Goal: Task Accomplishment & Management: Manage account settings

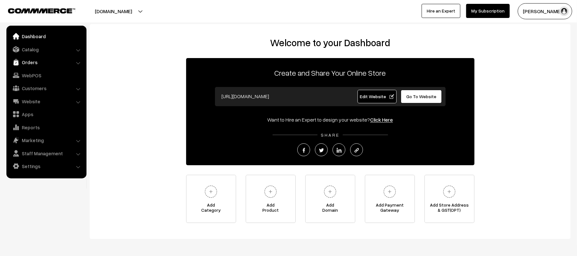
click at [34, 65] on link "Orders" at bounding box center [46, 62] width 76 height 12
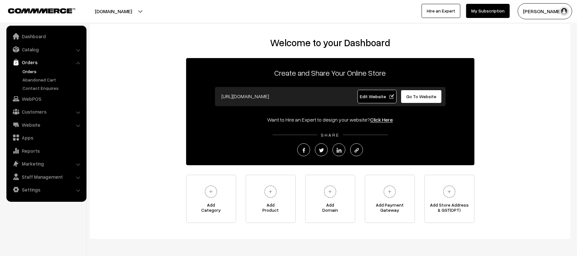
click at [32, 71] on link "Orders" at bounding box center [52, 71] width 63 height 7
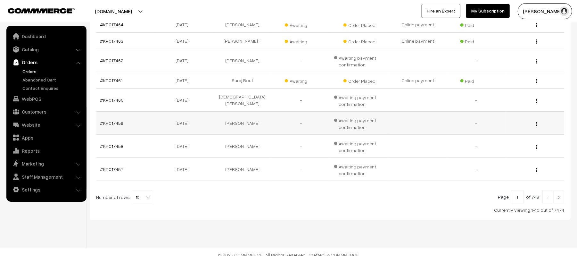
scroll to position [171, 0]
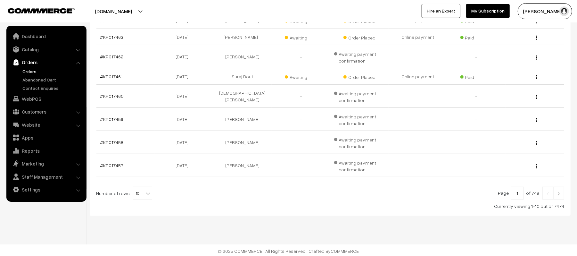
click at [559, 194] on img at bounding box center [559, 193] width 6 height 4
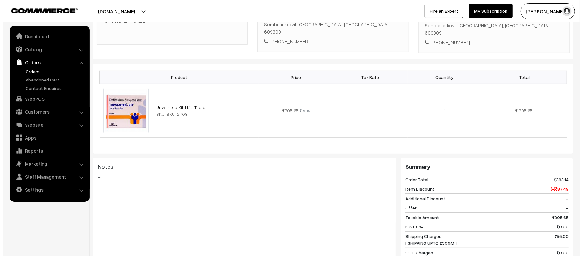
scroll to position [277, 0]
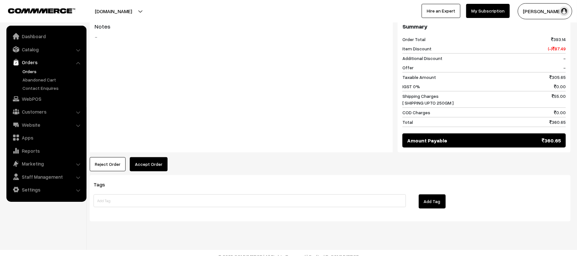
click at [153, 159] on button "Accept Order" at bounding box center [149, 164] width 38 height 14
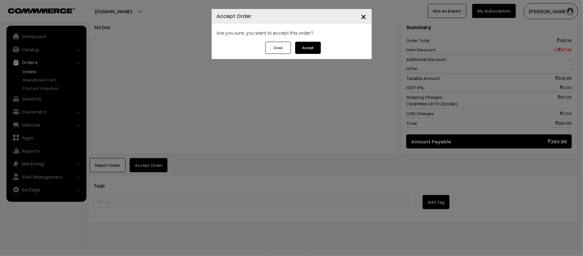
click at [307, 50] on button "Accept" at bounding box center [308, 48] width 26 height 12
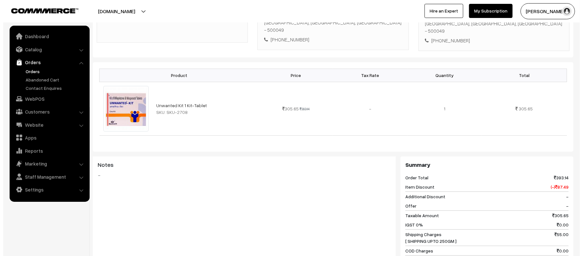
scroll to position [256, 0]
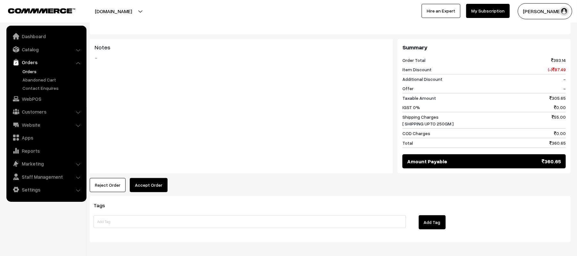
click at [146, 196] on div "Tags Add Tag" at bounding box center [330, 219] width 481 height 46
click at [149, 178] on button "Accept Order" at bounding box center [149, 185] width 38 height 14
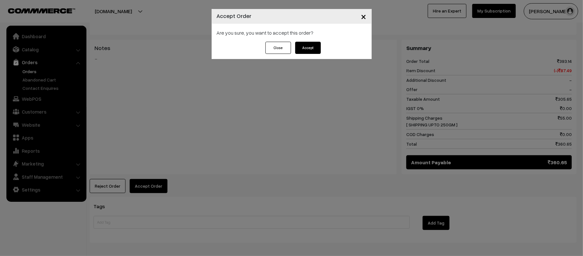
click at [307, 50] on button "Accept" at bounding box center [308, 48] width 26 height 12
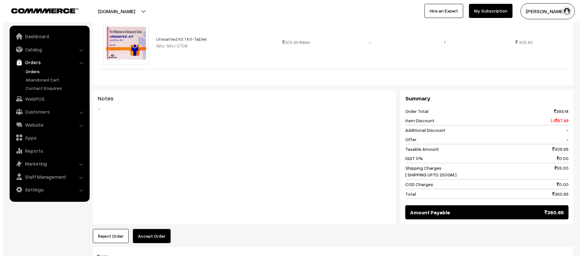
scroll to position [256, 0]
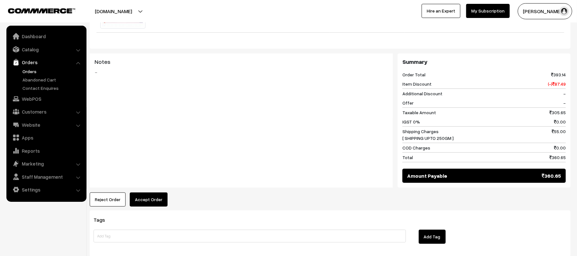
click at [142, 192] on button "Accept Order" at bounding box center [149, 199] width 38 height 14
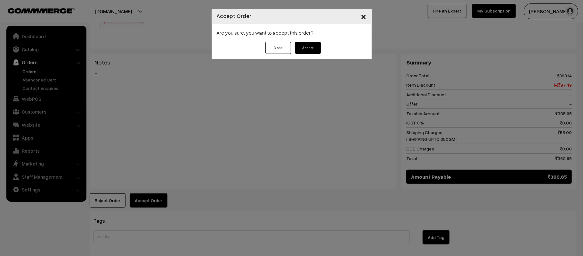
click at [304, 44] on button "Accept" at bounding box center [308, 48] width 26 height 12
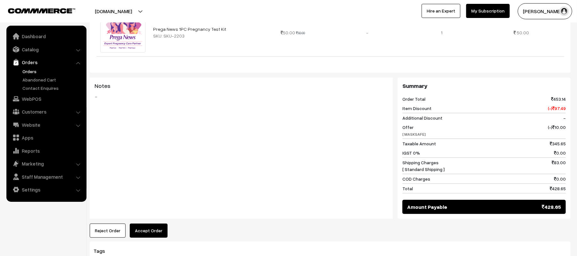
scroll to position [289, 0]
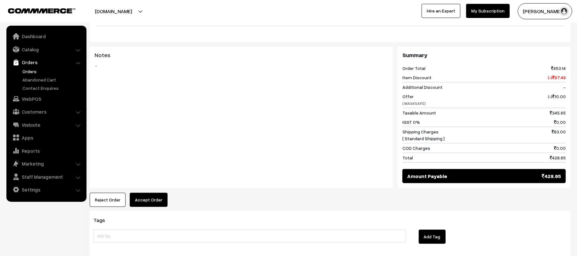
click at [152, 205] on button "Accept Order" at bounding box center [149, 199] width 38 height 14
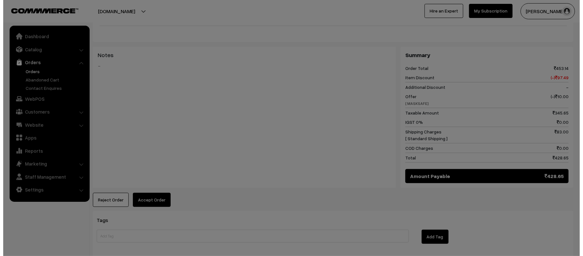
scroll to position [290, 0]
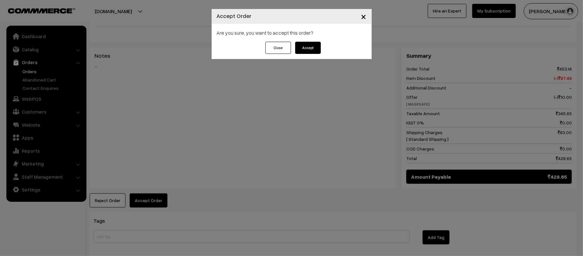
click at [311, 46] on button "Accept" at bounding box center [308, 48] width 26 height 12
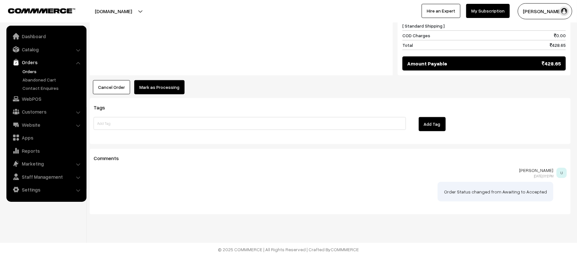
click at [167, 87] on button "Mark as Processing" at bounding box center [159, 87] width 50 height 14
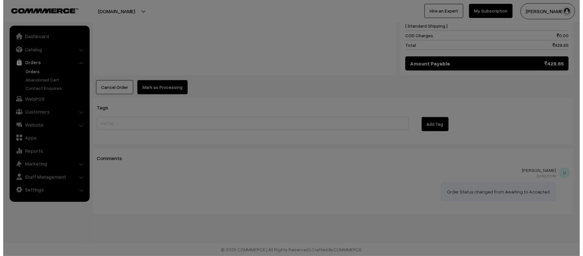
scroll to position [403, 0]
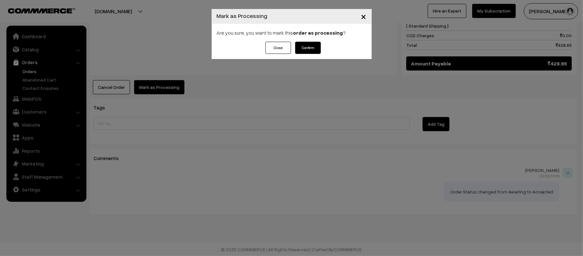
click at [311, 46] on button "Confirm" at bounding box center [308, 48] width 26 height 12
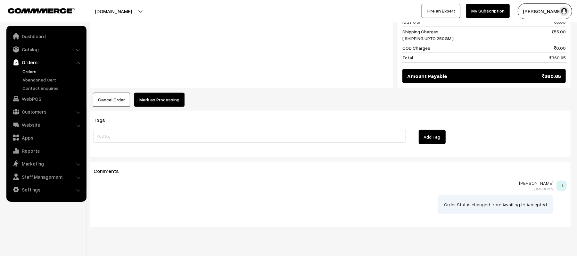
click at [158, 95] on button "Mark as Processing" at bounding box center [159, 100] width 50 height 14
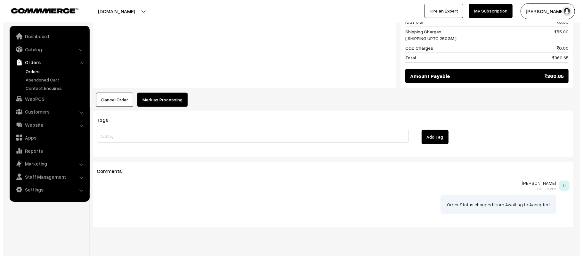
scroll to position [342, 0]
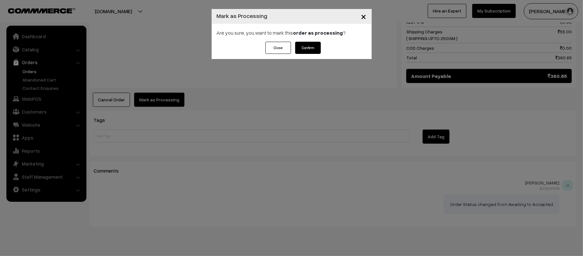
click at [310, 50] on button "Confirm" at bounding box center [308, 48] width 26 height 12
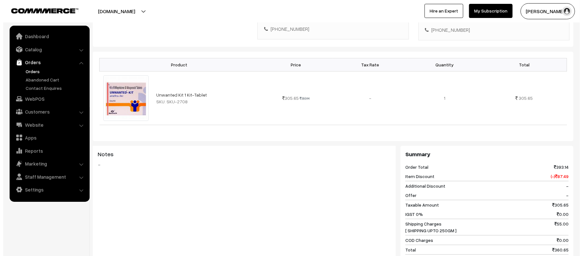
scroll to position [256, 0]
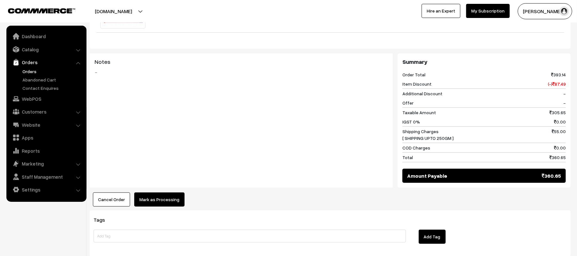
click at [154, 193] on button "Mark as Processing" at bounding box center [159, 199] width 50 height 14
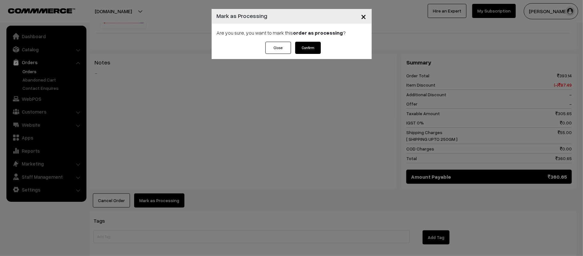
click at [312, 50] on button "Confirm" at bounding box center [308, 48] width 26 height 12
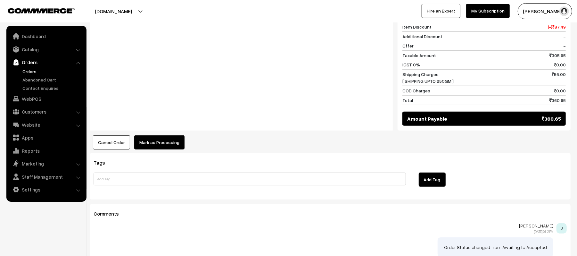
click at [157, 135] on button "Mark as Processing" at bounding box center [159, 142] width 50 height 14
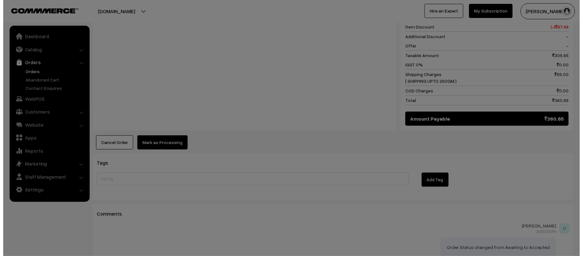
scroll to position [300, 0]
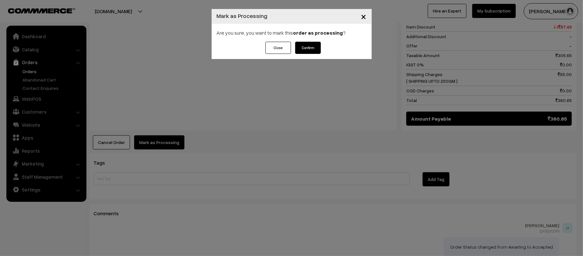
click at [301, 42] on button "Confirm" at bounding box center [308, 48] width 26 height 12
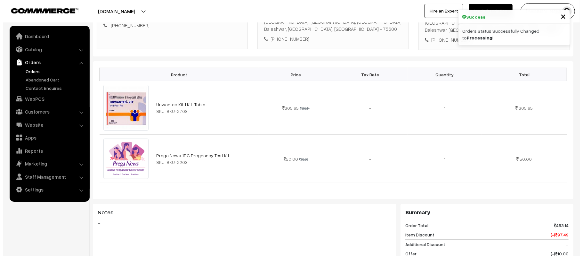
scroll to position [256, 0]
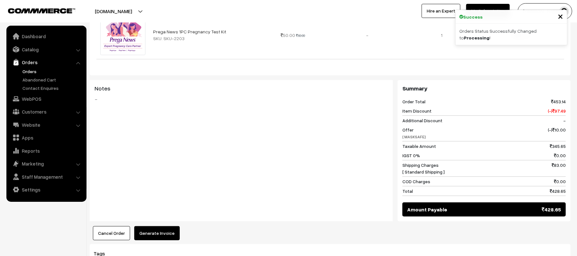
click at [166, 239] on button "Generate Invoice" at bounding box center [156, 233] width 45 height 14
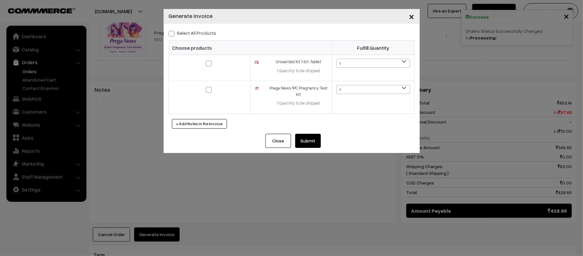
click at [174, 36] on div "Select All Products" at bounding box center [292, 33] width 246 height 8
click at [171, 34] on span at bounding box center [172, 34] width 6 height 6
click at [171, 34] on input "Select All Products" at bounding box center [171, 32] width 4 height 4
checkbox input "true"
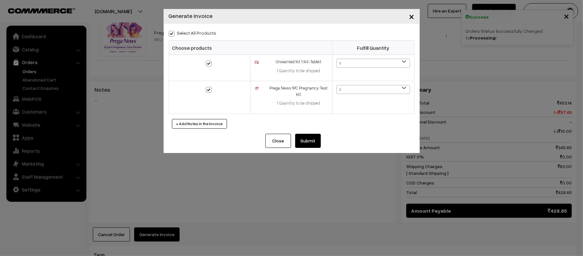
checkbox input "true"
click at [169, 33] on span at bounding box center [172, 34] width 6 height 6
click at [169, 33] on input "Select All Products" at bounding box center [171, 32] width 4 height 4
checkbox input "false"
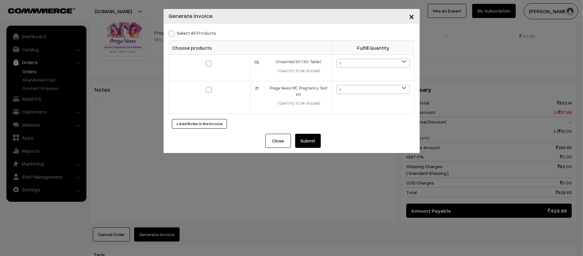
checkbox input "false"
click at [169, 33] on span at bounding box center [172, 34] width 6 height 6
click at [169, 33] on input "Select All Products" at bounding box center [171, 32] width 4 height 4
checkbox input "true"
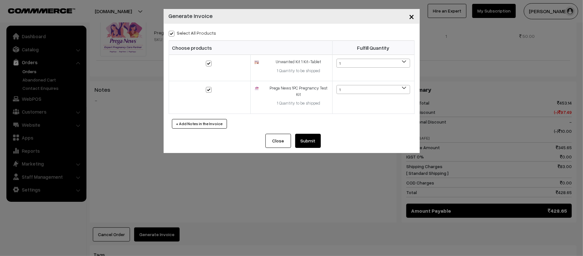
checkbox input "true"
click at [173, 34] on span at bounding box center [172, 34] width 6 height 6
click at [173, 34] on input "Select All Products" at bounding box center [171, 32] width 4 height 4
checkbox input "false"
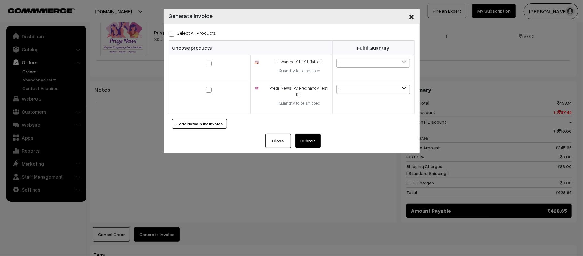
checkbox input "false"
click at [165, 34] on div "Select All Products Choose products Fulfill Quantity 1 1 1 1" at bounding box center [292, 79] width 256 height 110
click at [172, 34] on span at bounding box center [172, 34] width 6 height 6
click at [172, 34] on input "Select All Products" at bounding box center [171, 32] width 4 height 4
checkbox input "true"
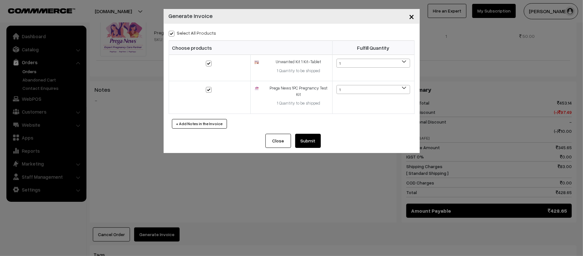
checkbox input "true"
click at [310, 141] on button "Submit" at bounding box center [308, 141] width 26 height 14
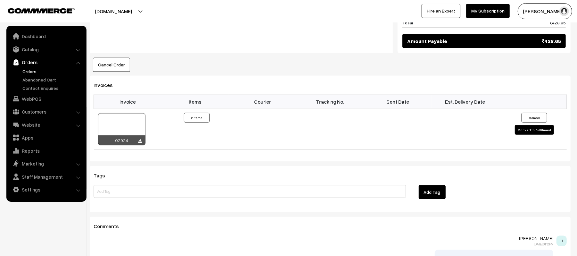
scroll to position [427, 0]
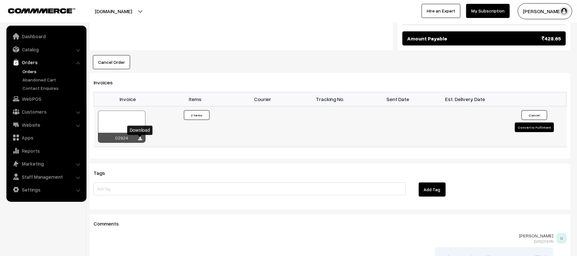
click at [140, 141] on icon at bounding box center [140, 138] width 4 height 4
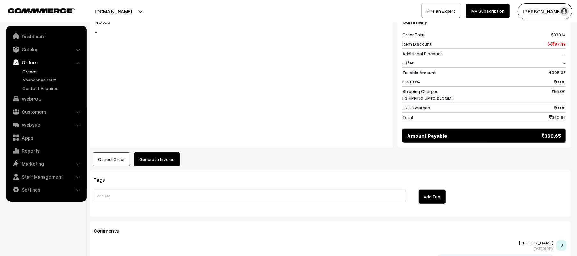
scroll to position [341, 0]
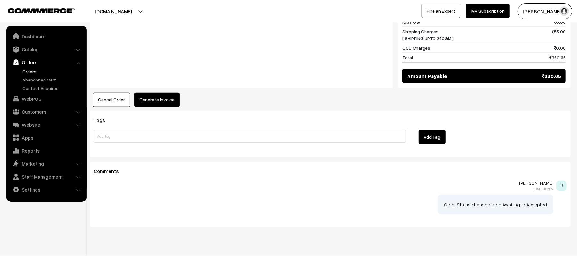
click at [509, 117] on h3 "Tags" at bounding box center [330, 120] width 473 height 6
click at [158, 95] on button "Generate Invoice" at bounding box center [156, 100] width 45 height 14
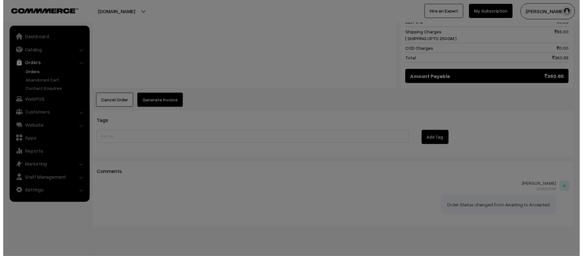
scroll to position [342, 0]
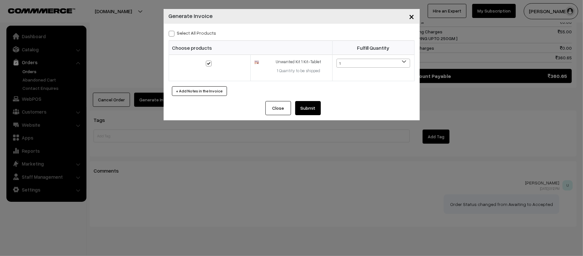
click at [314, 106] on button "Submit" at bounding box center [308, 108] width 26 height 14
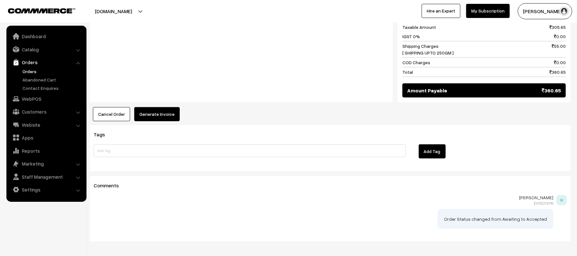
click at [159, 109] on button "Generate Invoice" at bounding box center [156, 114] width 45 height 14
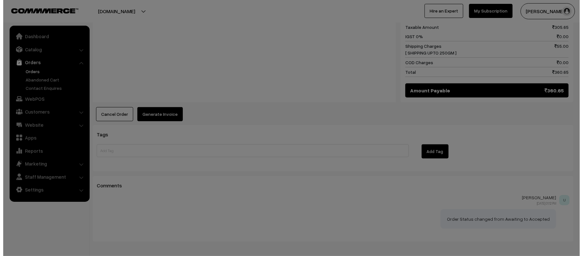
scroll to position [342, 0]
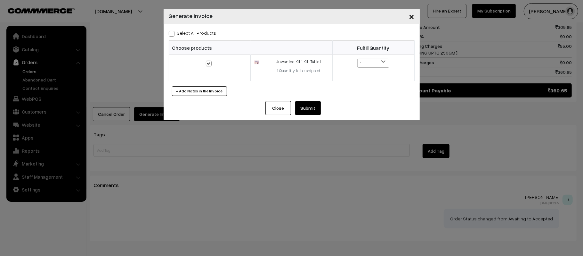
click at [309, 112] on button "Submit" at bounding box center [308, 108] width 26 height 14
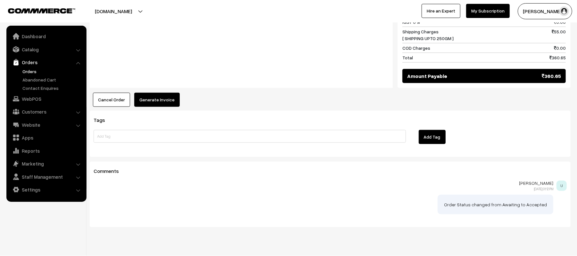
click at [154, 93] on button "Generate Invoice" at bounding box center [156, 100] width 45 height 14
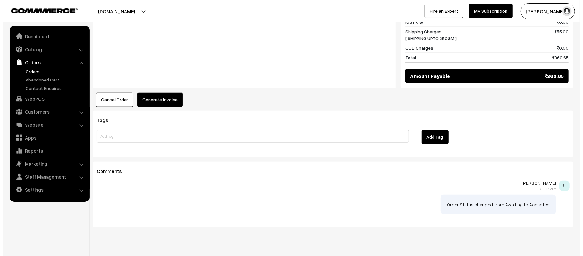
scroll to position [342, 0]
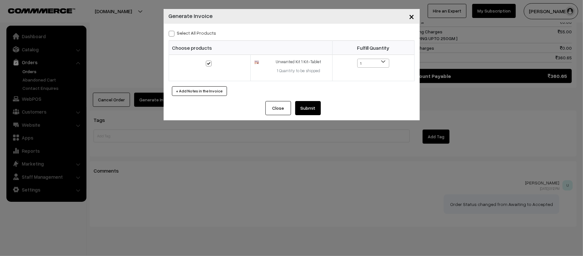
click at [304, 107] on button "Submit" at bounding box center [308, 108] width 26 height 14
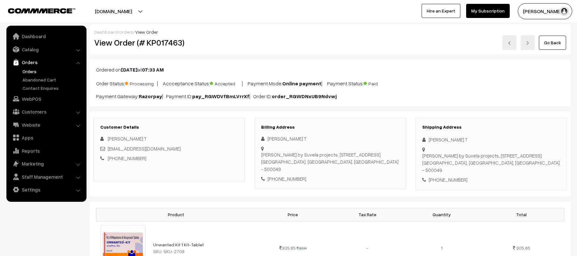
scroll to position [341, 0]
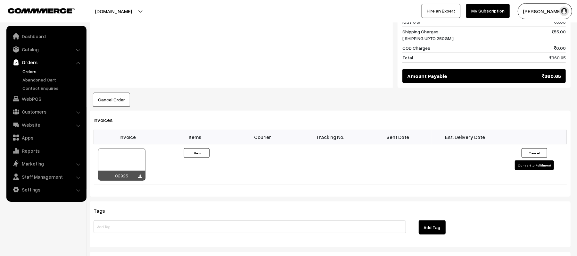
click at [280, 65] on div "Notes -" at bounding box center [241, 21] width 303 height 134
click at [142, 174] on icon at bounding box center [140, 176] width 4 height 4
click at [498, 94] on div "Cancel Order × Cancel Order Are you sure, you want to cancel this order? Close …" at bounding box center [330, 100] width 481 height 14
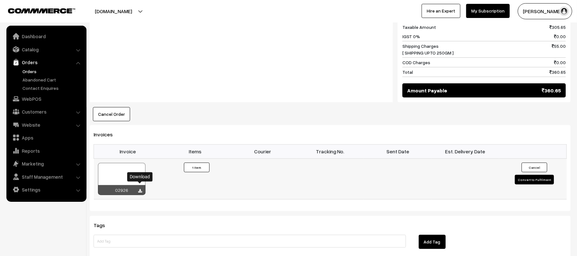
click at [140, 189] on icon at bounding box center [140, 191] width 4 height 4
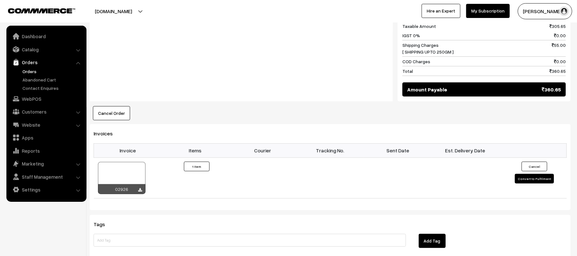
click at [504, 106] on div "Cancel Order × Cancel Order Are you sure, you want to cancel this order? Close …" at bounding box center [330, 113] width 481 height 14
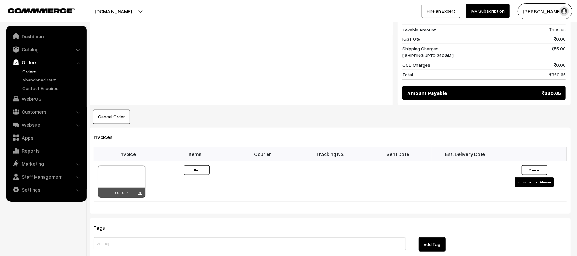
scroll to position [384, 0]
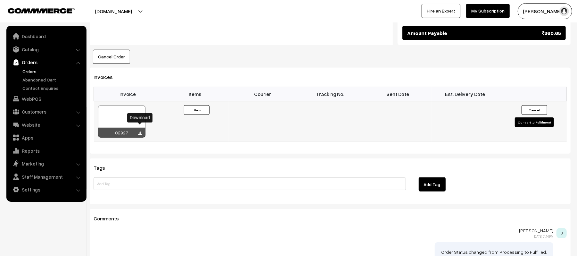
click at [139, 131] on icon at bounding box center [140, 133] width 4 height 4
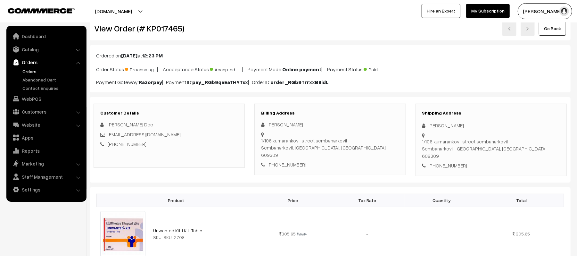
scroll to position [0, 0]
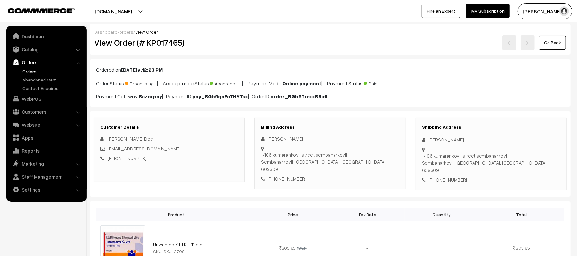
click at [492, 89] on div "Ordered on [DATE] 12:23 PM Order Status: Processing | Accceptance Status: Accep…" at bounding box center [330, 82] width 481 height 47
click at [25, 69] on link "Orders" at bounding box center [52, 71] width 63 height 7
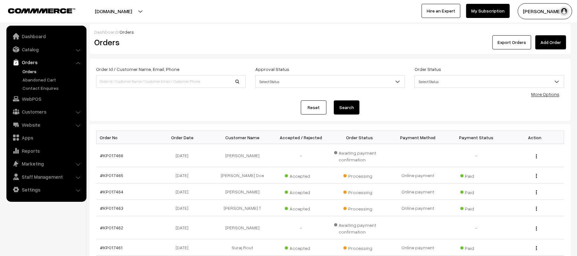
click at [150, 106] on div "Reset Search" at bounding box center [330, 107] width 468 height 14
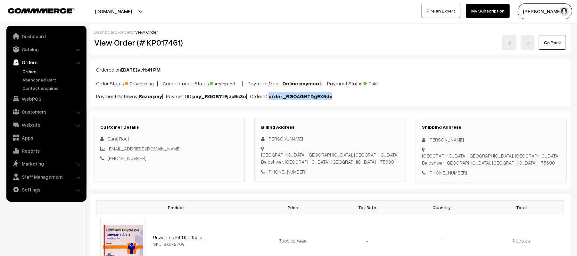
drag, startPoint x: 336, startPoint y: 96, endPoint x: 269, endPoint y: 97, distance: 67.2
click at [269, 97] on p "Payment Gateway: Razorpay | Payment ID: pay_RGOBTtEjzc5s3o | Order ID: order_RG…" at bounding box center [330, 96] width 468 height 8
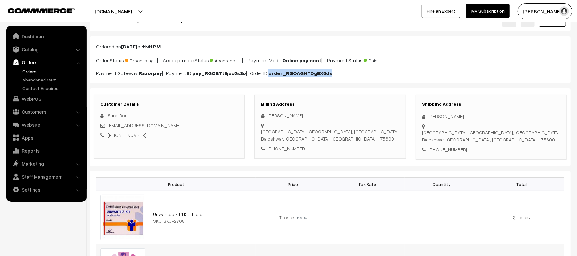
scroll to position [43, 0]
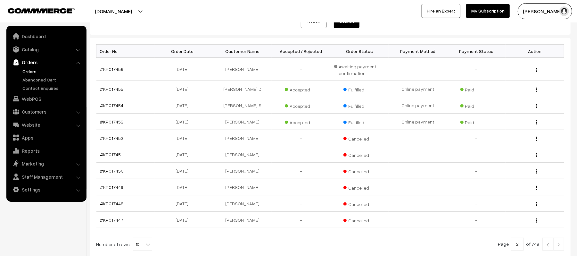
scroll to position [140, 0]
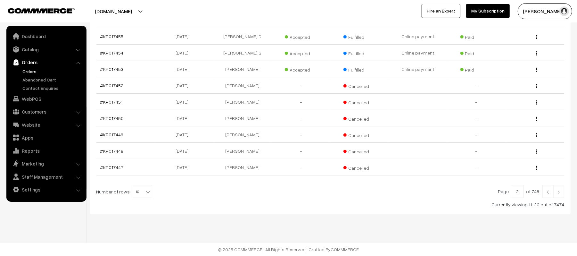
click at [543, 191] on link at bounding box center [547, 191] width 11 height 13
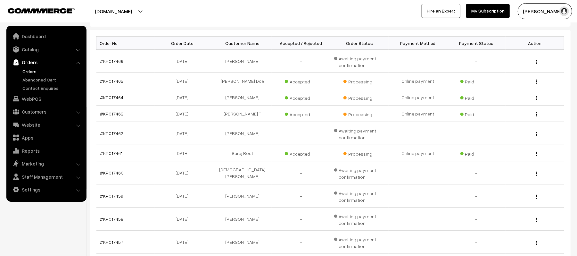
scroll to position [88, 0]
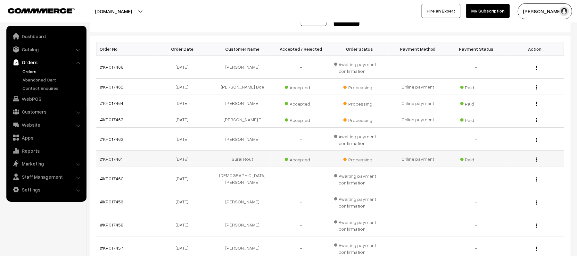
click at [108, 163] on td "#KP017461" at bounding box center [125, 158] width 59 height 16
click at [108, 158] on link "#KP017461" at bounding box center [111, 158] width 22 height 5
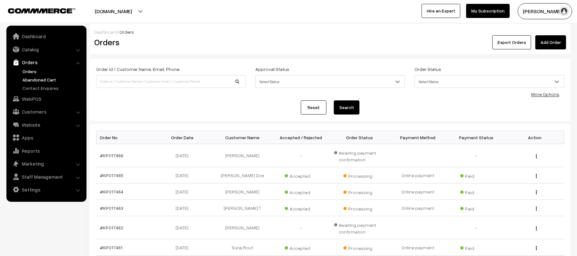
click at [32, 80] on link "Abandoned Cart" at bounding box center [52, 79] width 63 height 7
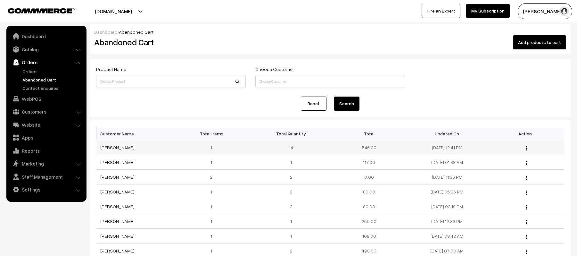
scroll to position [85, 0]
